Goal: Task Accomplishment & Management: Manage account settings

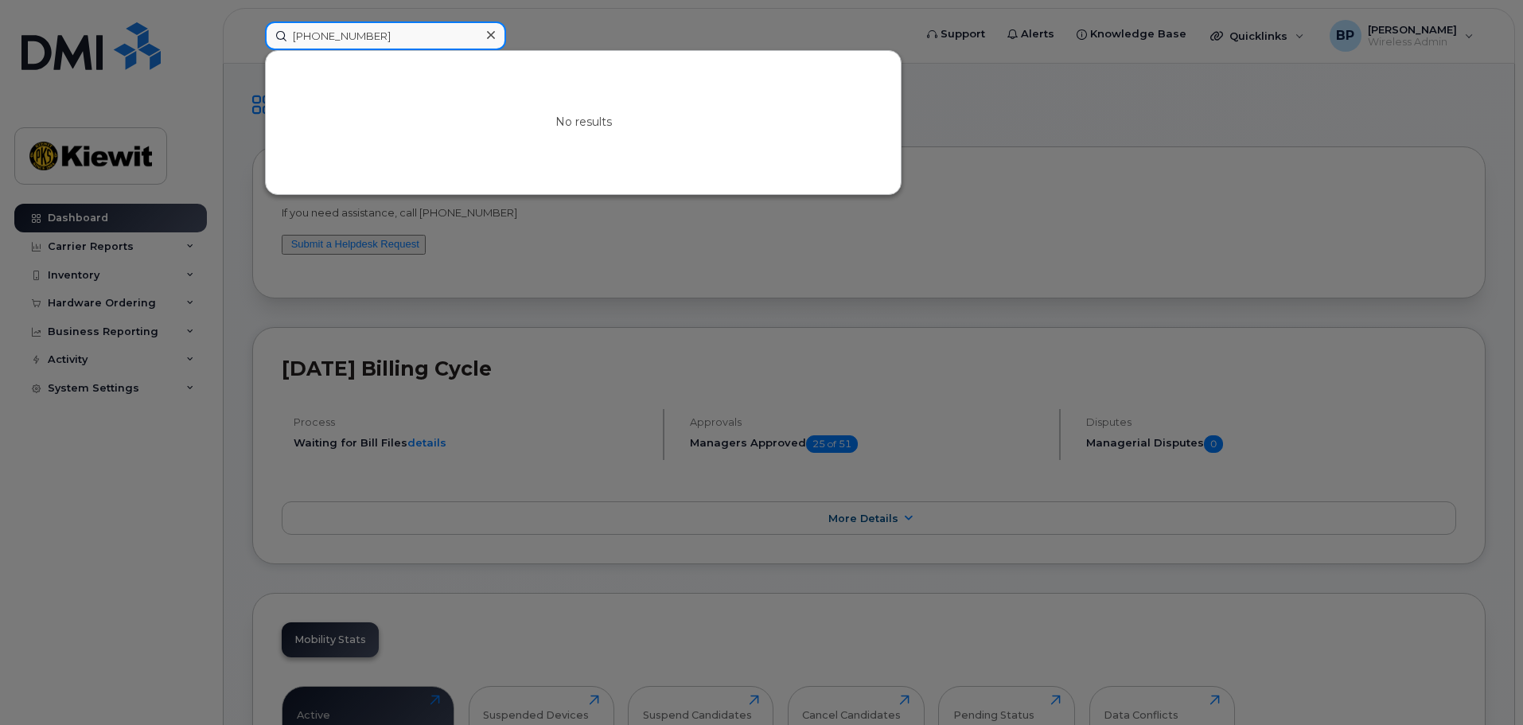
drag, startPoint x: 375, startPoint y: 34, endPoint x: 178, endPoint y: 29, distance: 196.6
click at [252, 30] on div "913-608-3088 No results" at bounding box center [584, 35] width 664 height 29
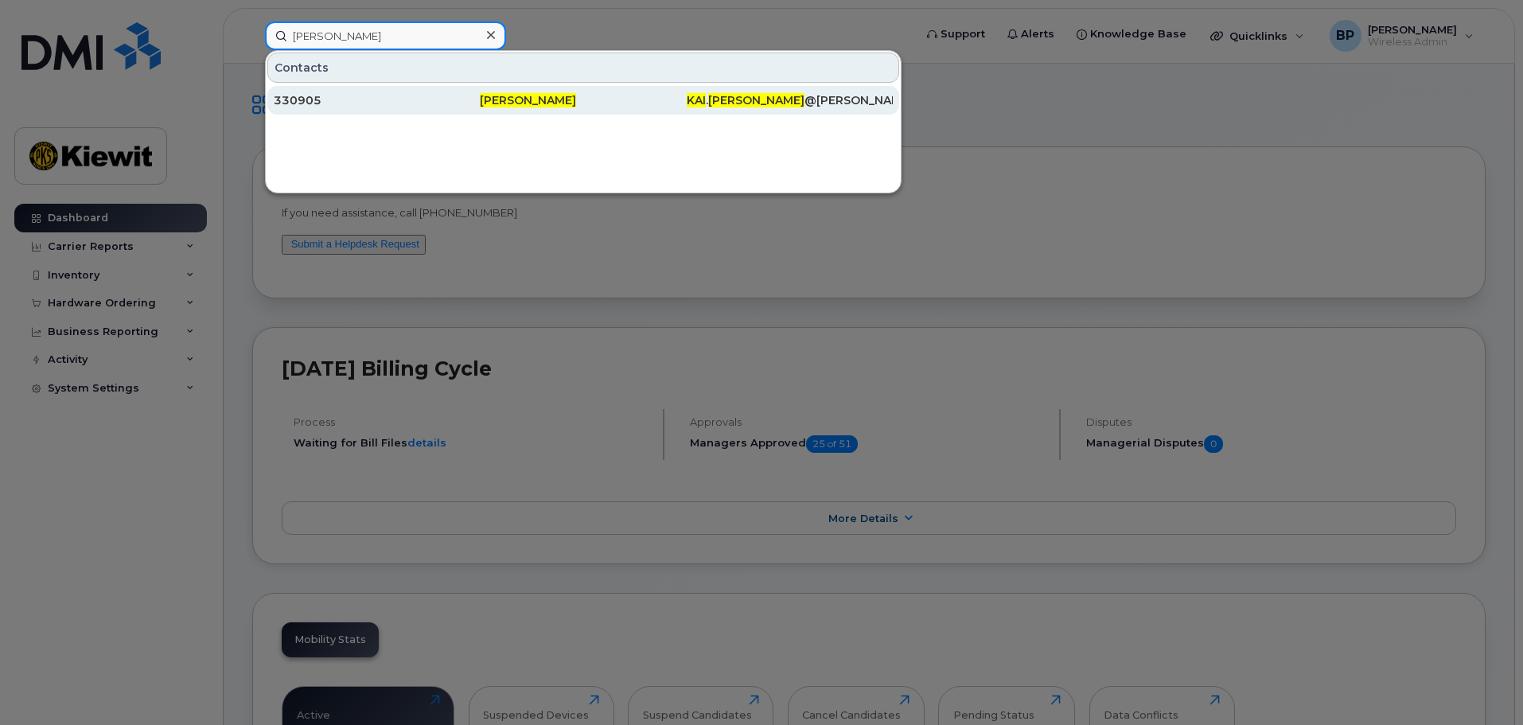
type input "kai guo"
click at [301, 98] on div "330905" at bounding box center [377, 100] width 206 height 16
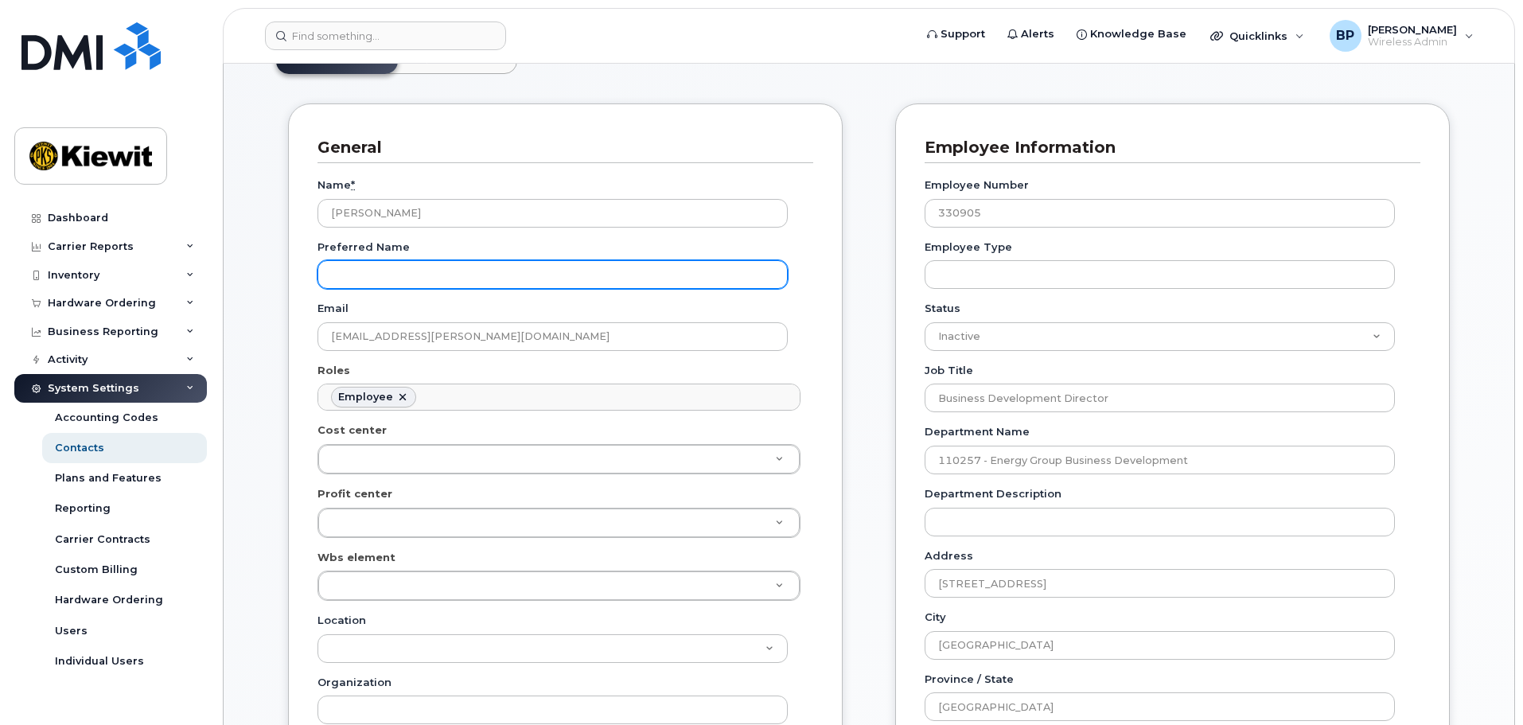
scroll to position [159, 0]
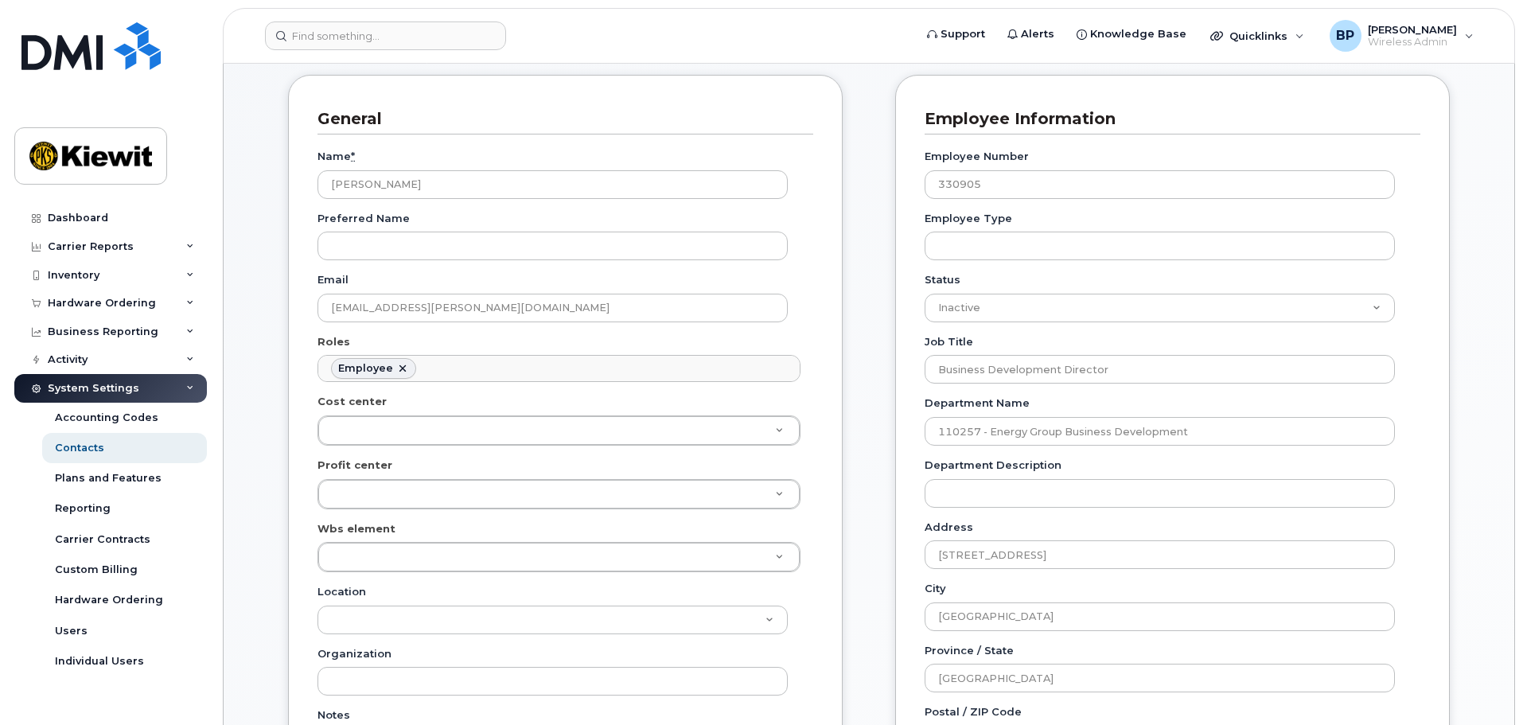
click at [1296, 110] on h3 "Employee Information" at bounding box center [1167, 118] width 484 height 21
click at [1299, 158] on div "Employee Number 330905" at bounding box center [1166, 174] width 483 height 50
